Goal: Task Accomplishment & Management: Use online tool/utility

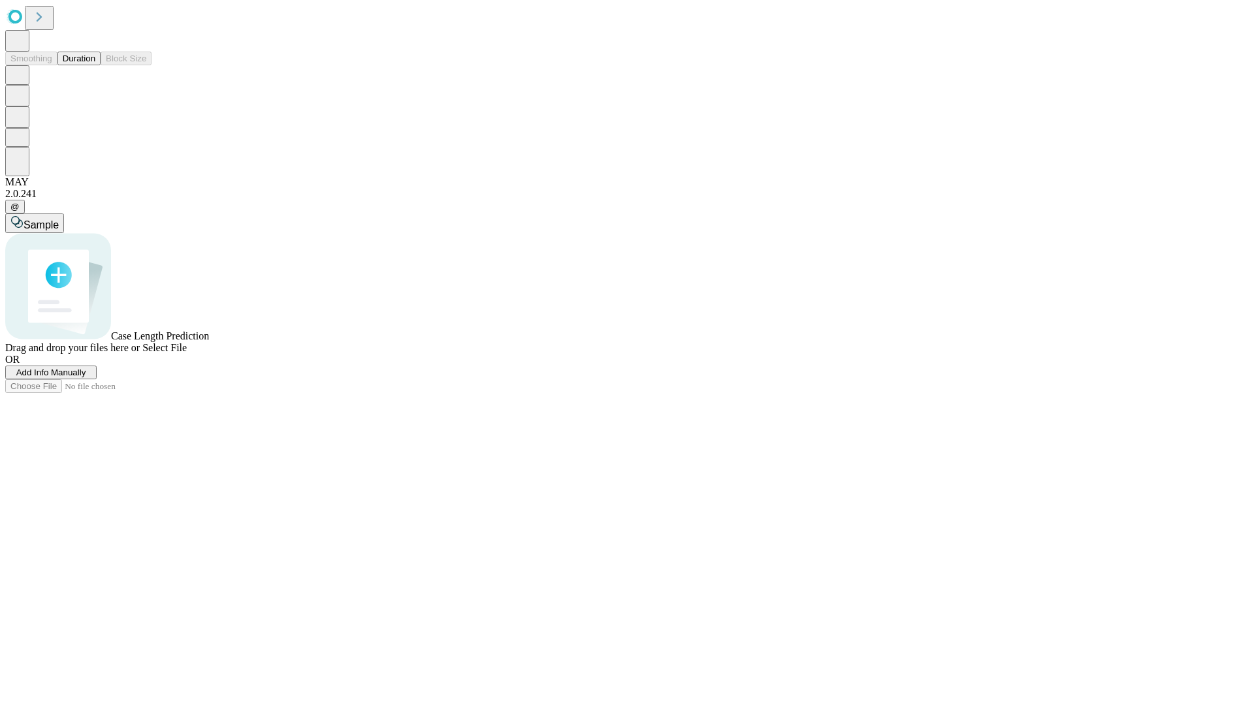
click at [95, 65] on button "Duration" at bounding box center [78, 59] width 43 height 14
click at [86, 378] on span "Add Info Manually" at bounding box center [51, 373] width 70 height 10
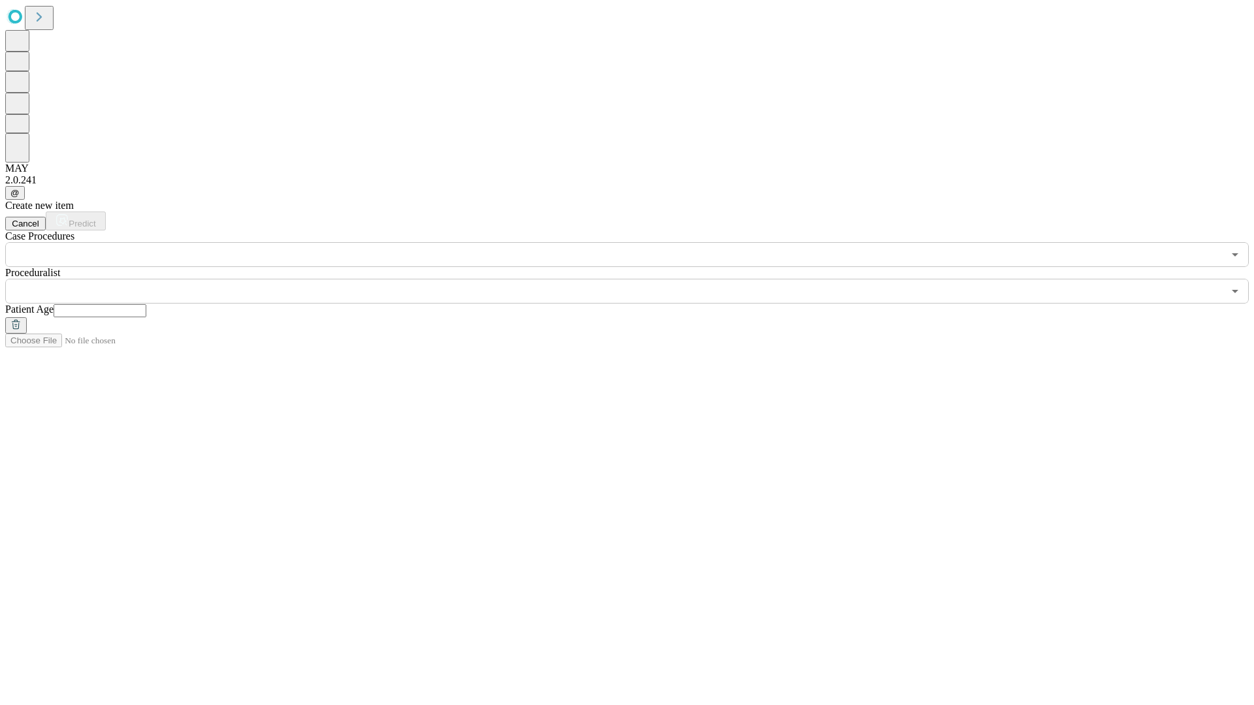
click at [146, 304] on input "text" at bounding box center [100, 310] width 93 height 13
type input "**"
click at [636, 279] on input "text" at bounding box center [614, 291] width 1218 height 25
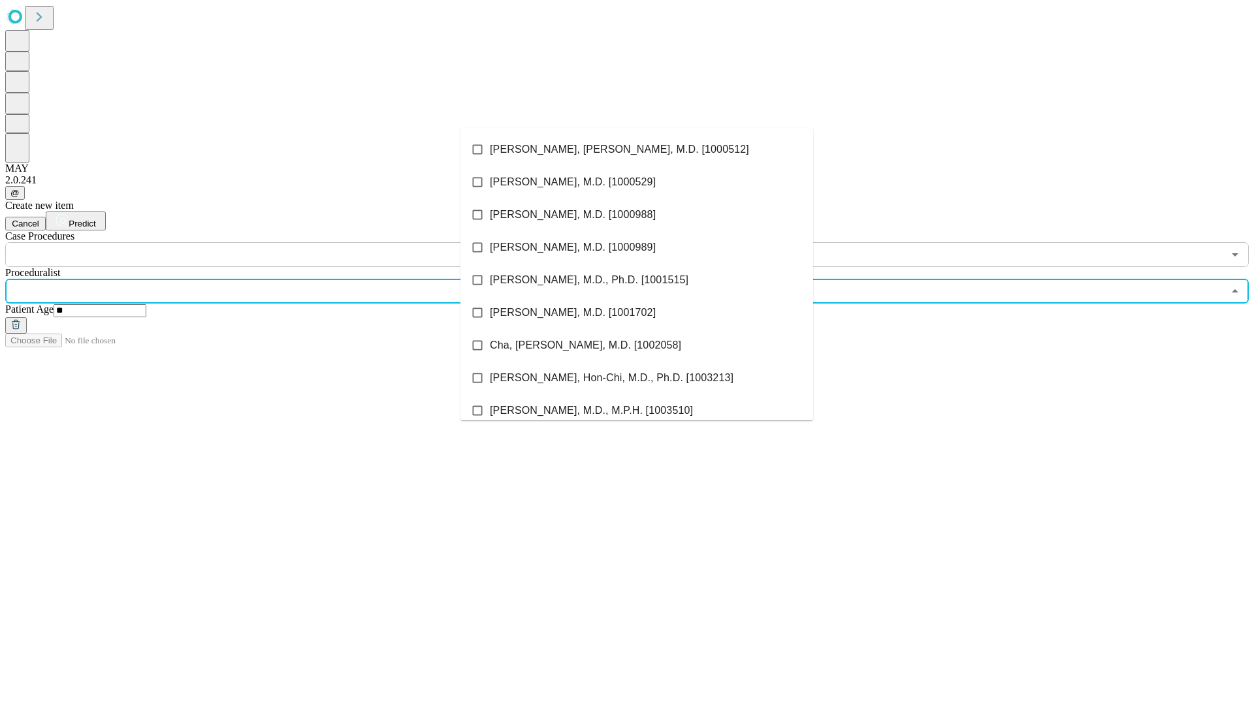
click at [637, 150] on li "[PERSON_NAME], [PERSON_NAME], M.D. [1000512]" at bounding box center [636, 149] width 353 height 33
click at [274, 242] on input "text" at bounding box center [614, 254] width 1218 height 25
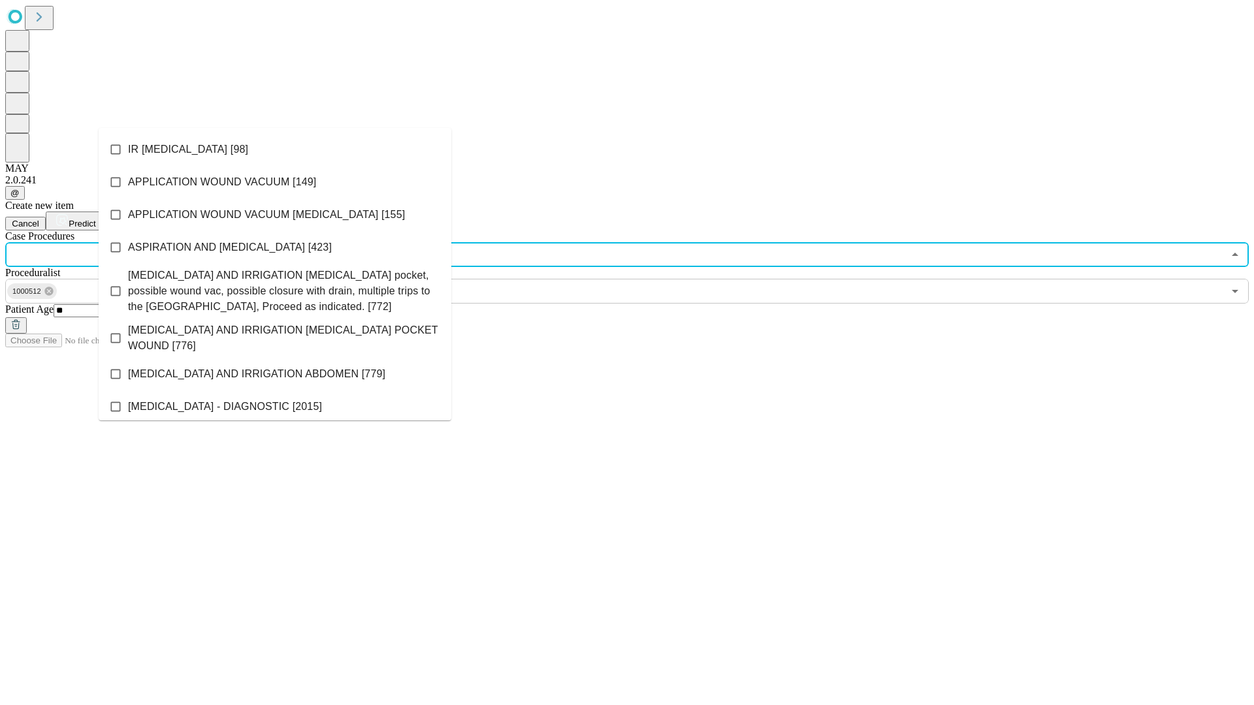
click at [275, 150] on li "IR [MEDICAL_DATA] [98]" at bounding box center [275, 149] width 353 height 33
